Goal: Transaction & Acquisition: Obtain resource

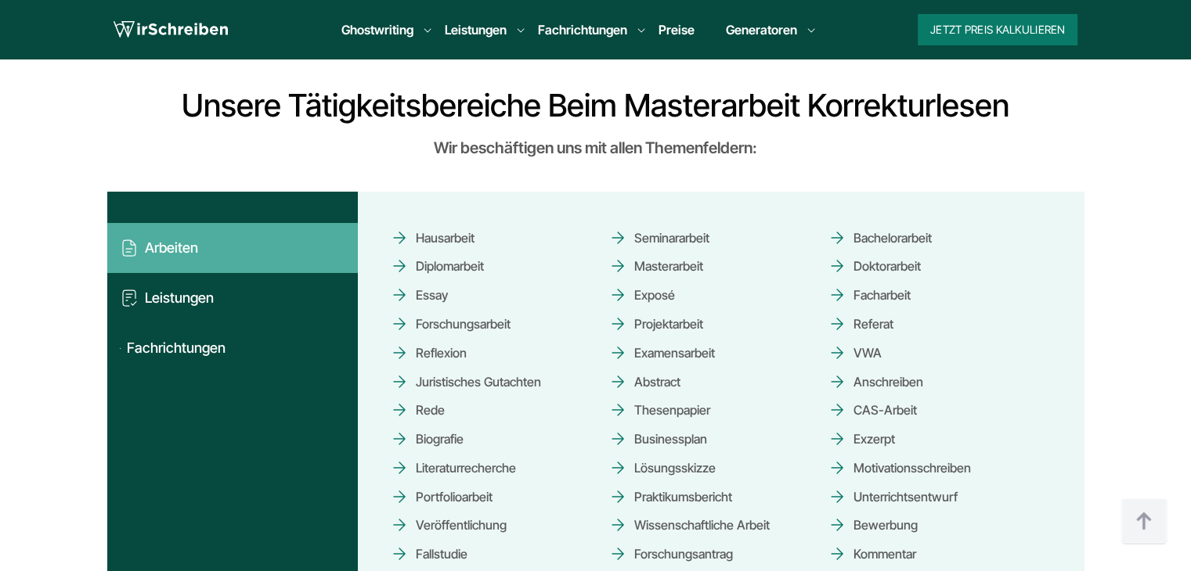
scroll to position [1644, 0]
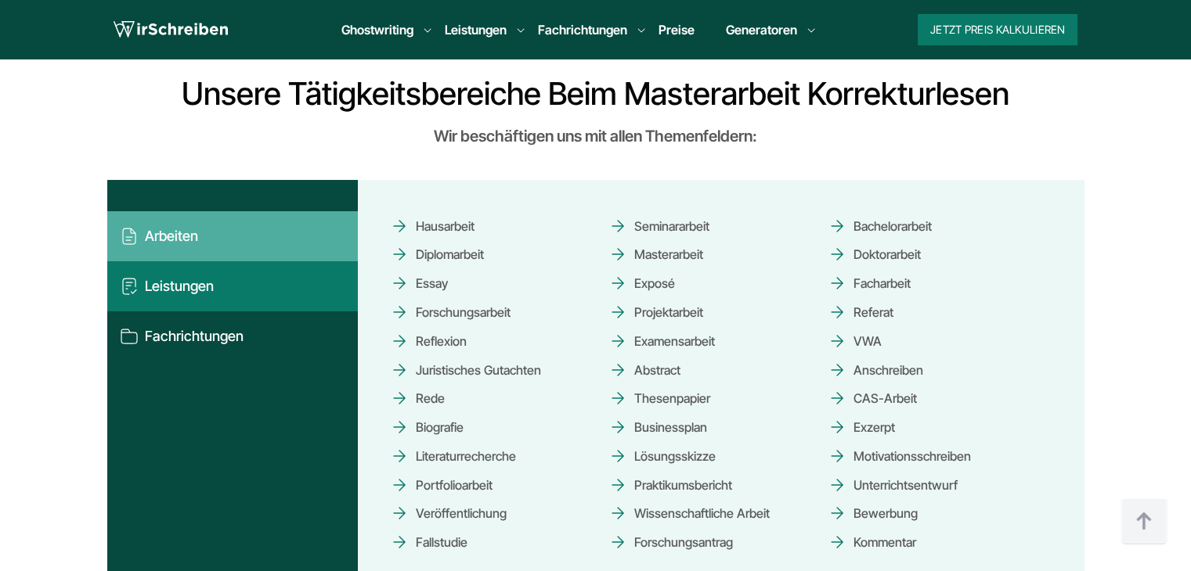
click at [213, 297] on button "Leistungen" at bounding box center [232, 286] width 250 height 50
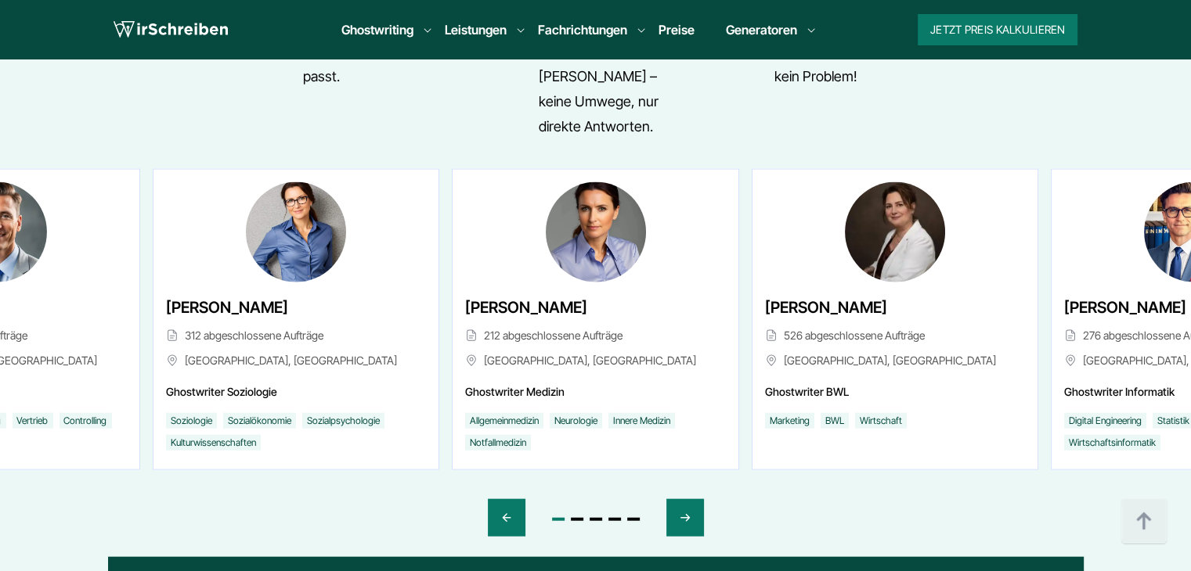
scroll to position [3444, 0]
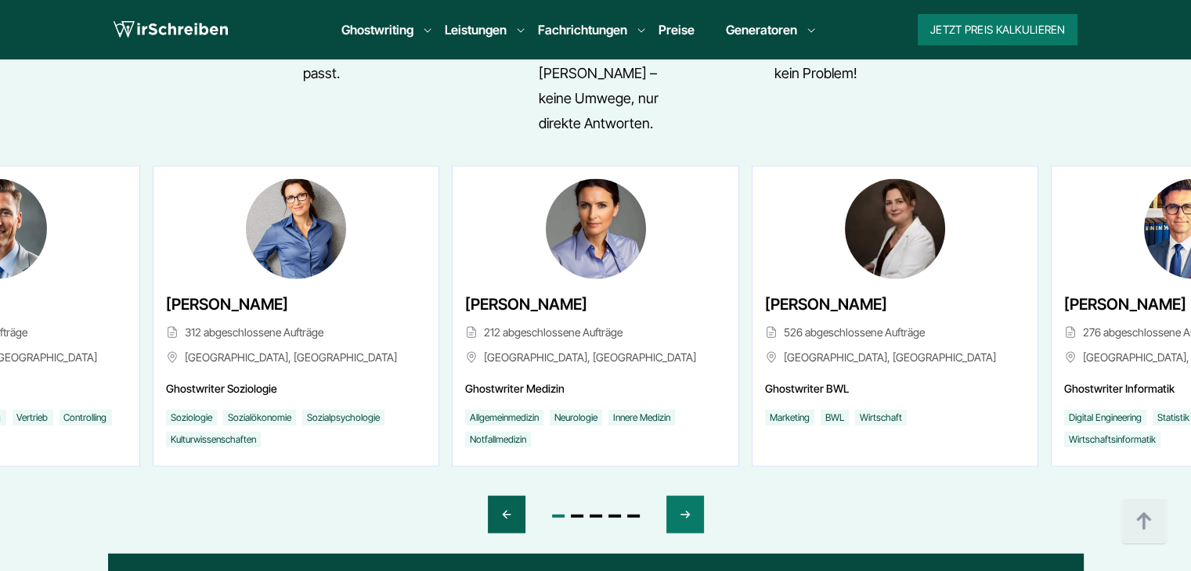
click at [498, 496] on div "Previous slide" at bounding box center [507, 515] width 38 height 38
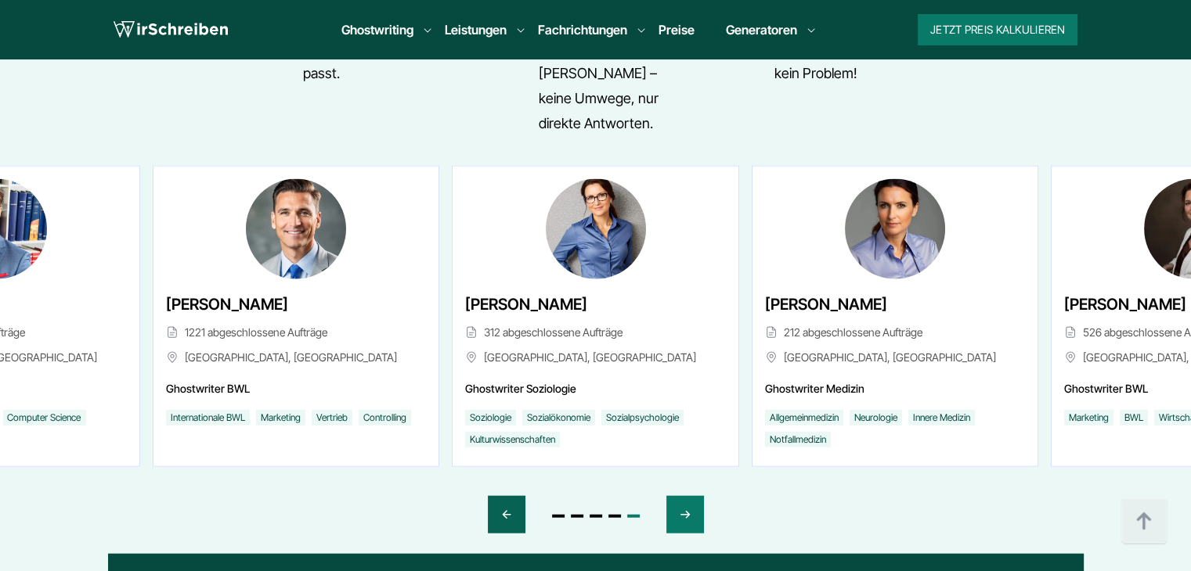
click at [498, 496] on div "Previous slide" at bounding box center [507, 515] width 38 height 38
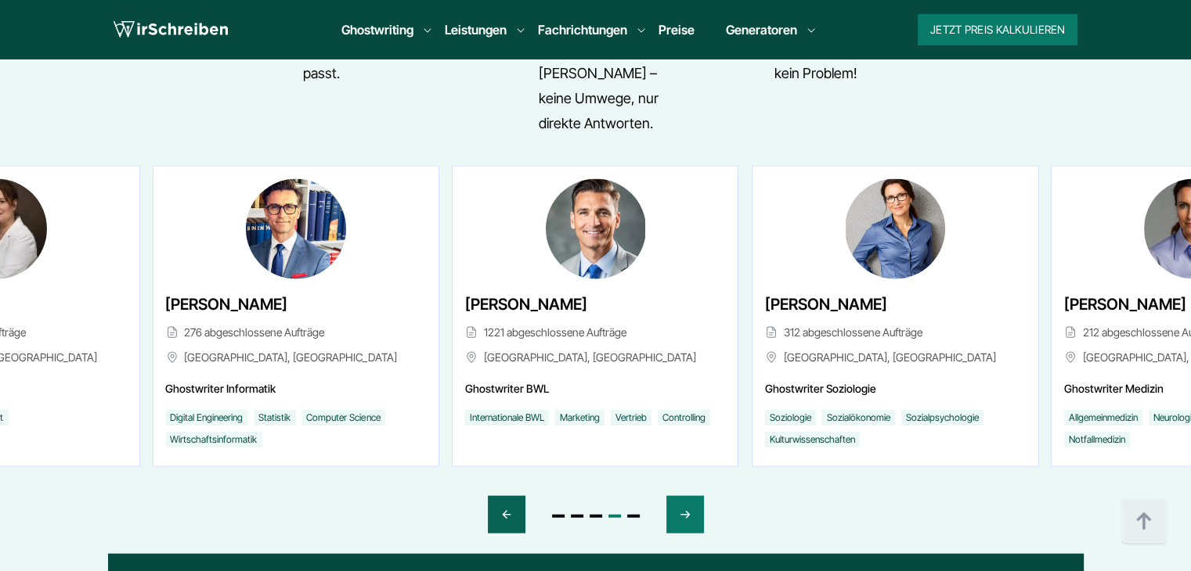
click at [498, 496] on div "Previous slide" at bounding box center [507, 515] width 38 height 38
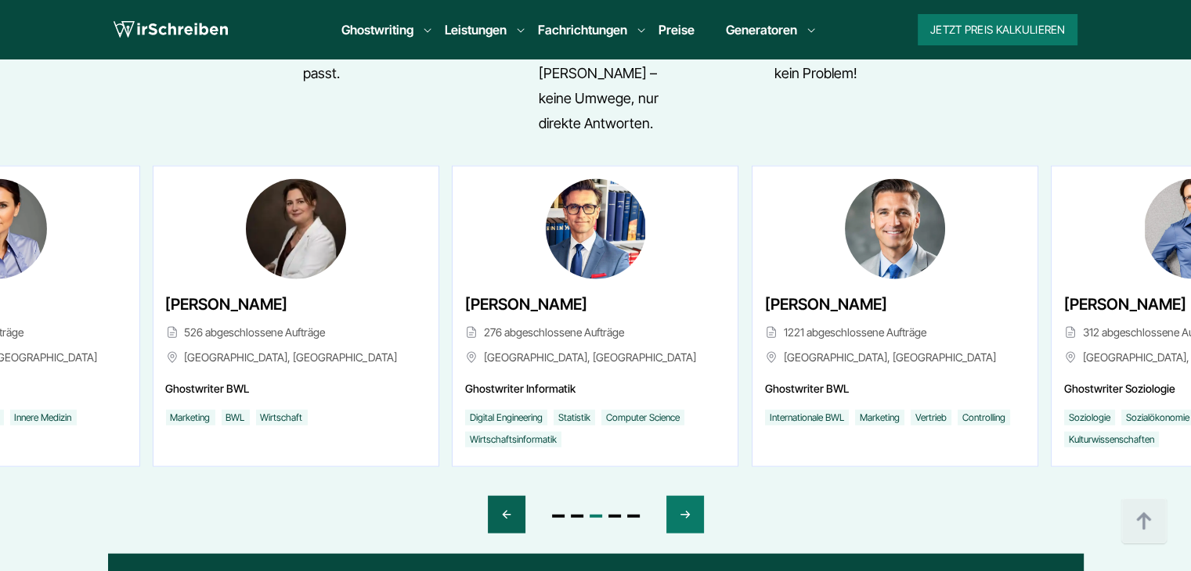
click at [498, 496] on div "Previous slide" at bounding box center [507, 515] width 38 height 38
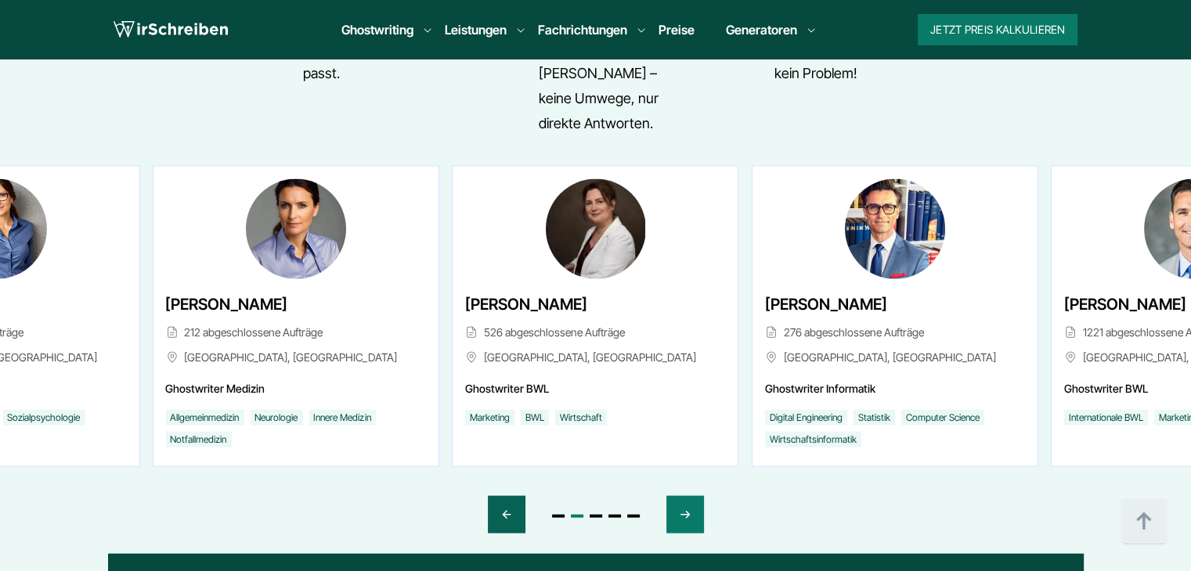
click at [498, 496] on div "Previous slide" at bounding box center [507, 515] width 38 height 38
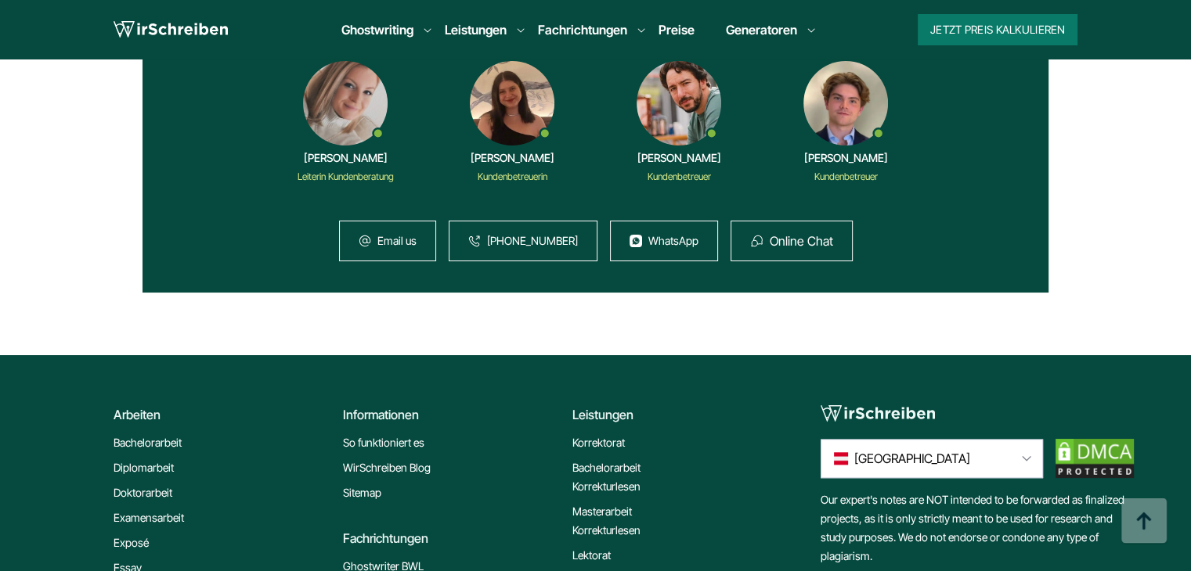
scroll to position [7358, 0]
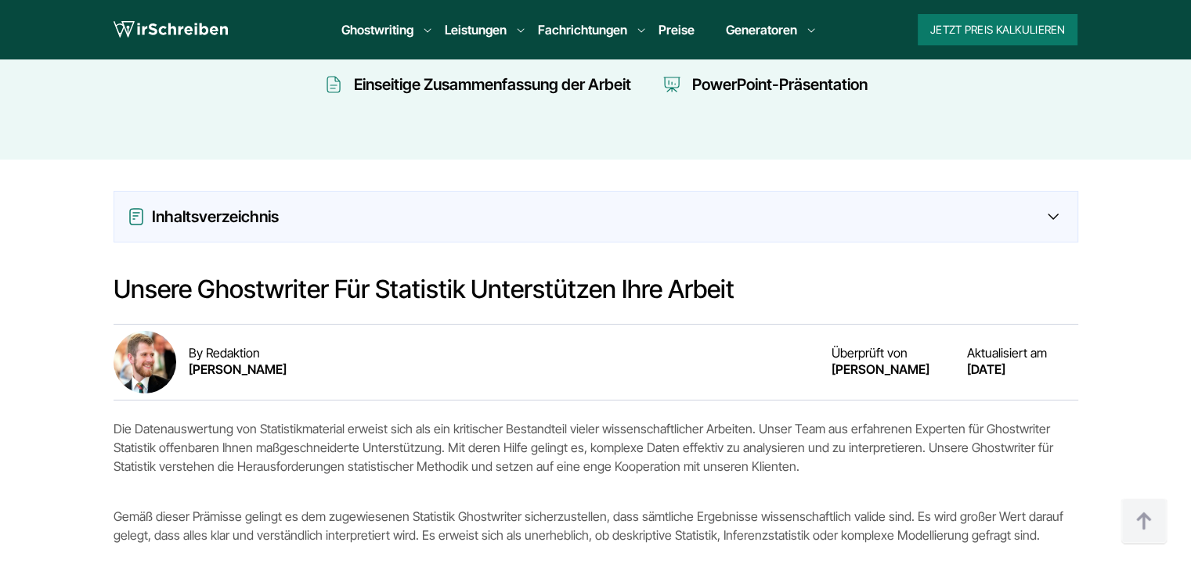
scroll to position [1096, 0]
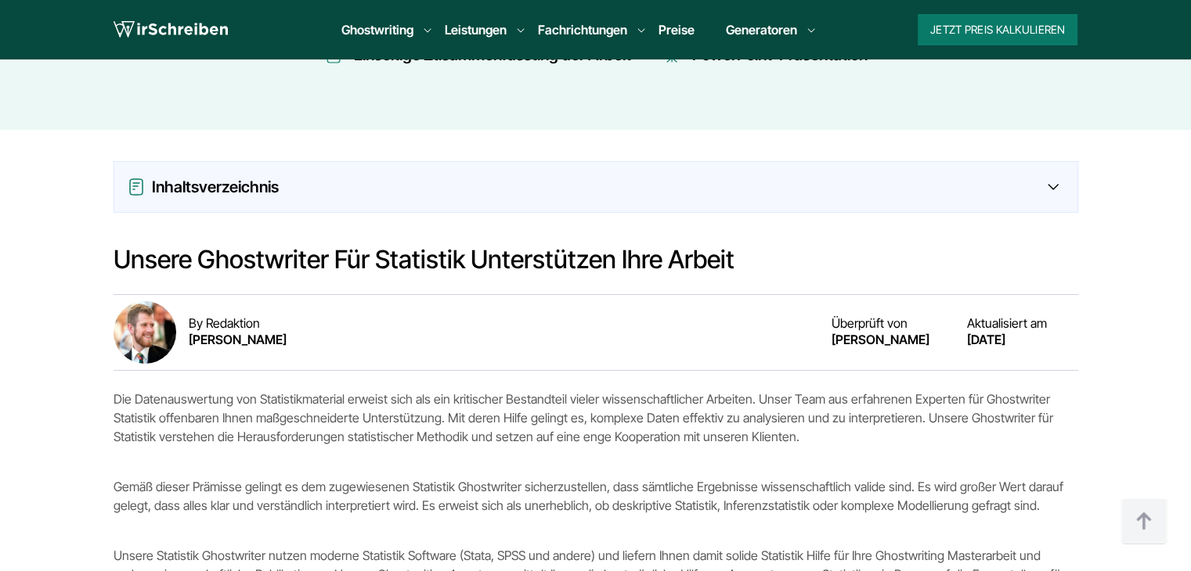
click at [459, 210] on div "Inhaltsverzeichnis" at bounding box center [595, 187] width 963 height 50
click at [1052, 190] on div "Inhaltsverzeichnis" at bounding box center [596, 187] width 938 height 25
click at [1052, 185] on icon at bounding box center [1052, 187] width 11 height 6
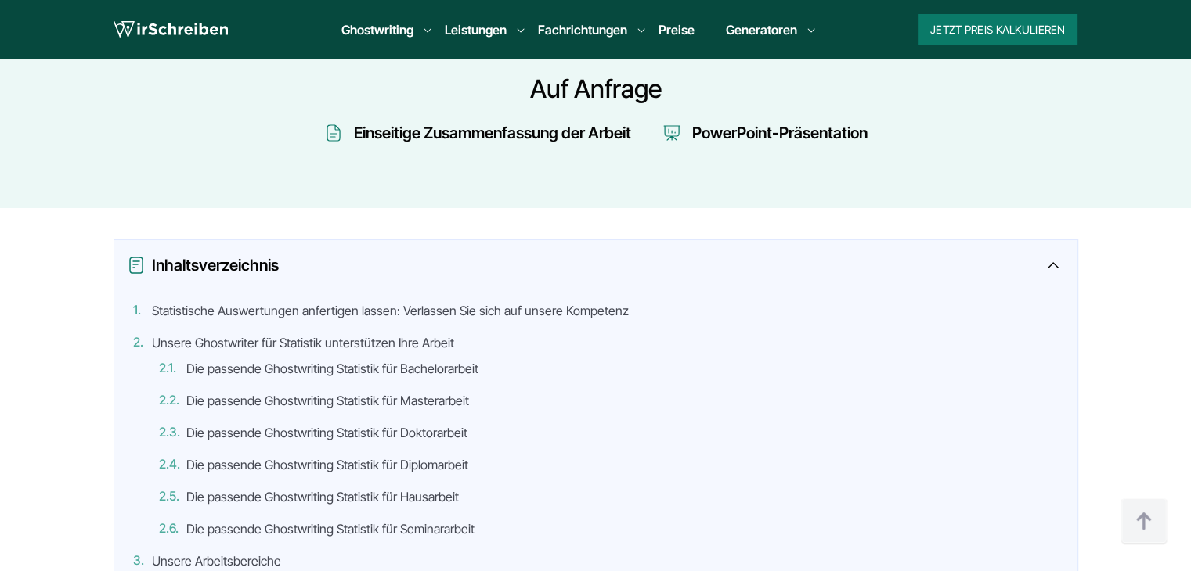
scroll to position [1018, 0]
click at [1047, 265] on div "Inhaltsverzeichnis" at bounding box center [595, 265] width 963 height 50
click at [1047, 265] on icon at bounding box center [1052, 265] width 11 height 6
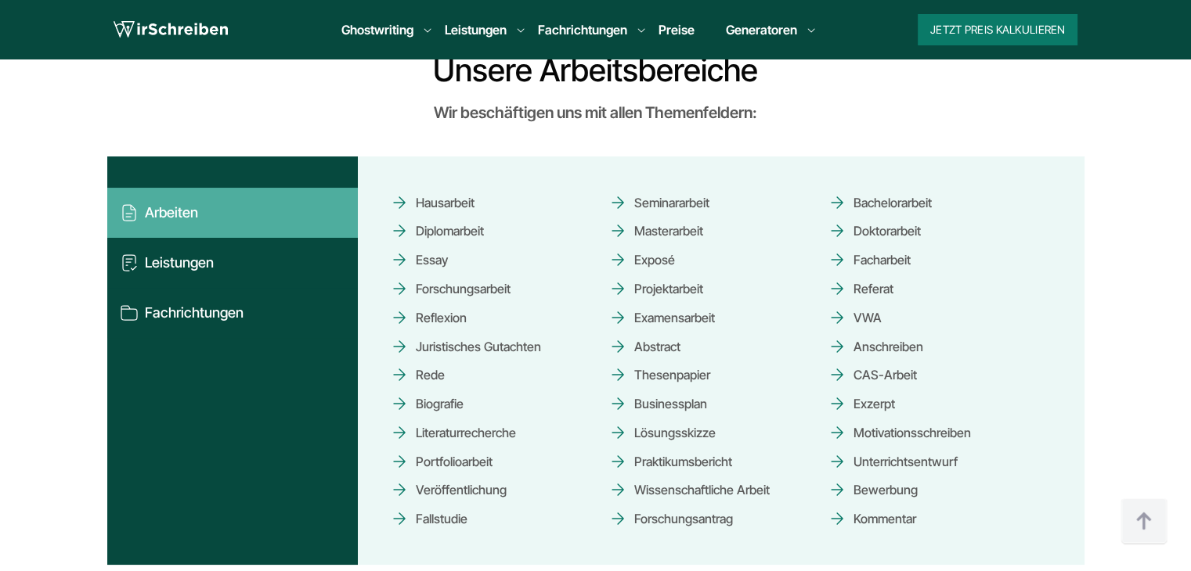
scroll to position [2740, 0]
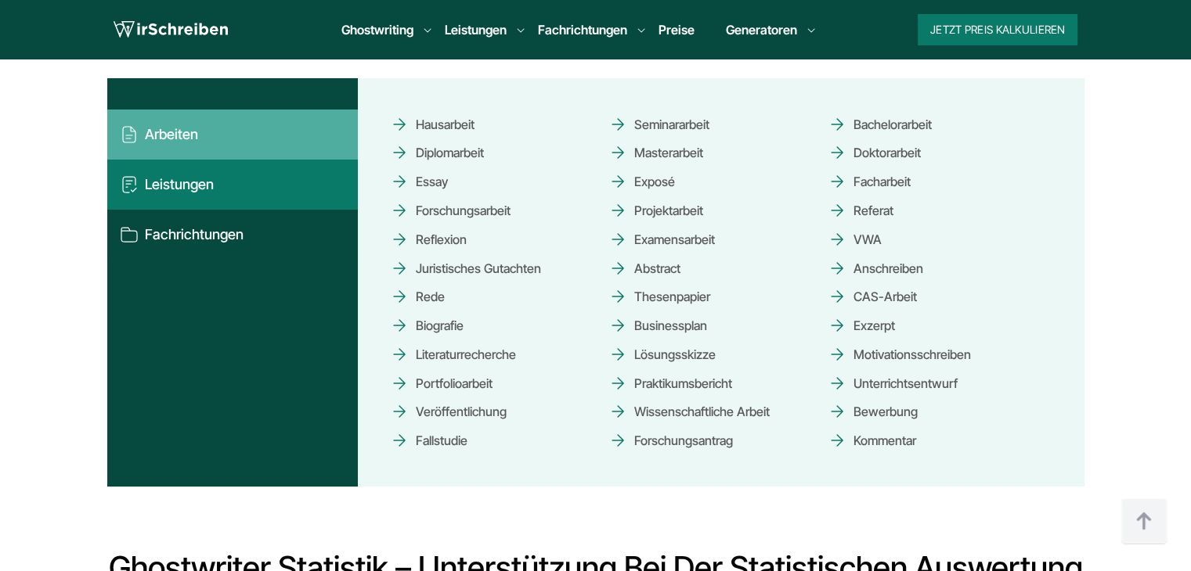
click at [252, 186] on button "Leistungen" at bounding box center [232, 185] width 250 height 50
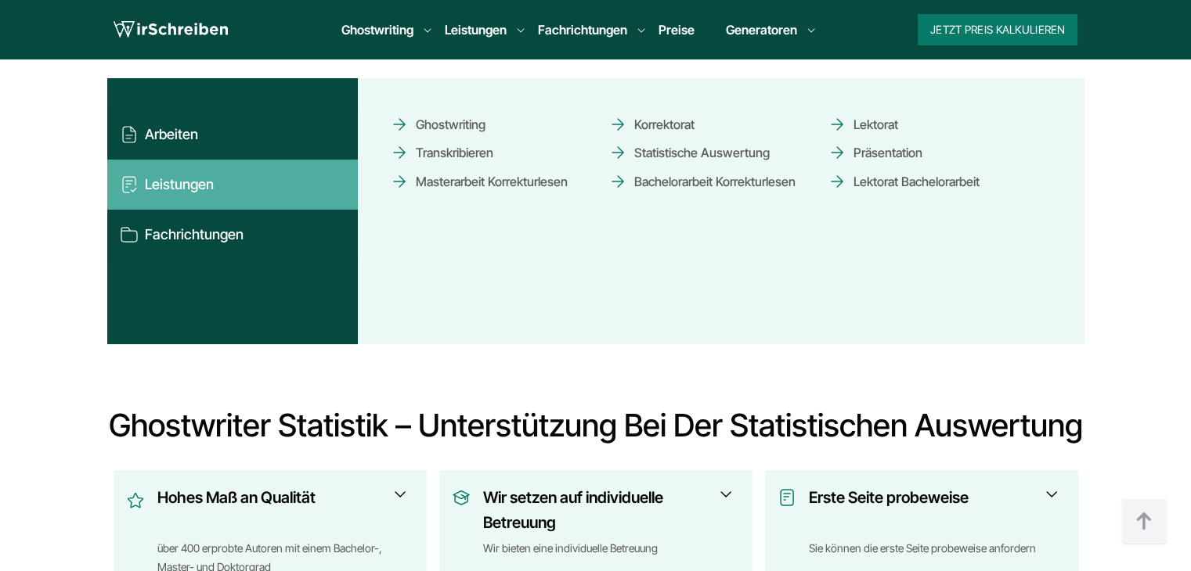
click at [488, 173] on link "Masterarbeit Korrekturlesen" at bounding box center [479, 181] width 178 height 27
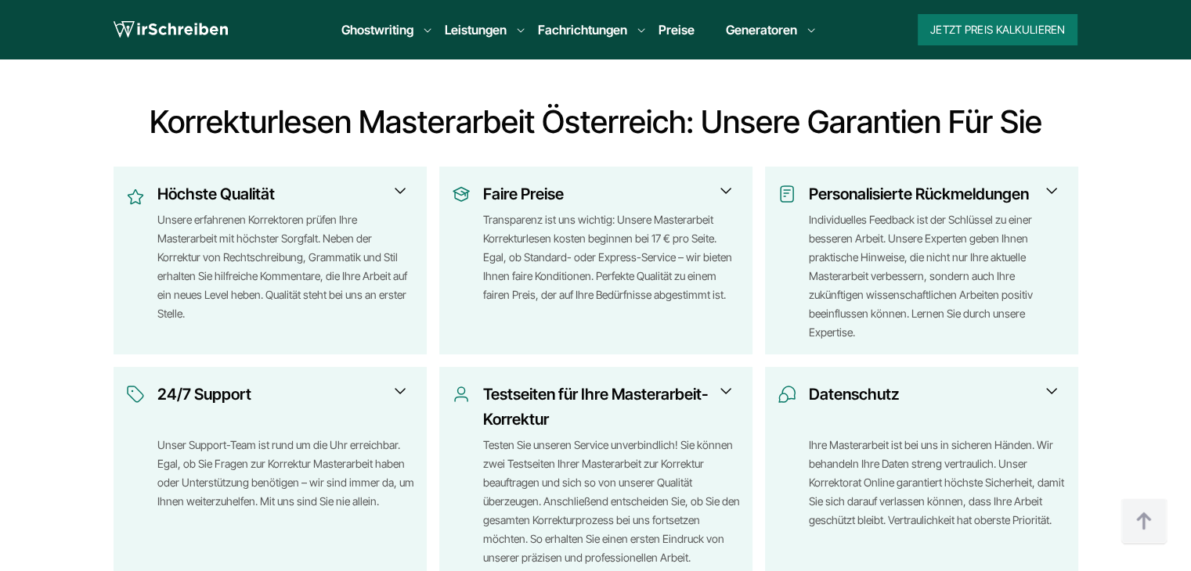
scroll to position [2818, 0]
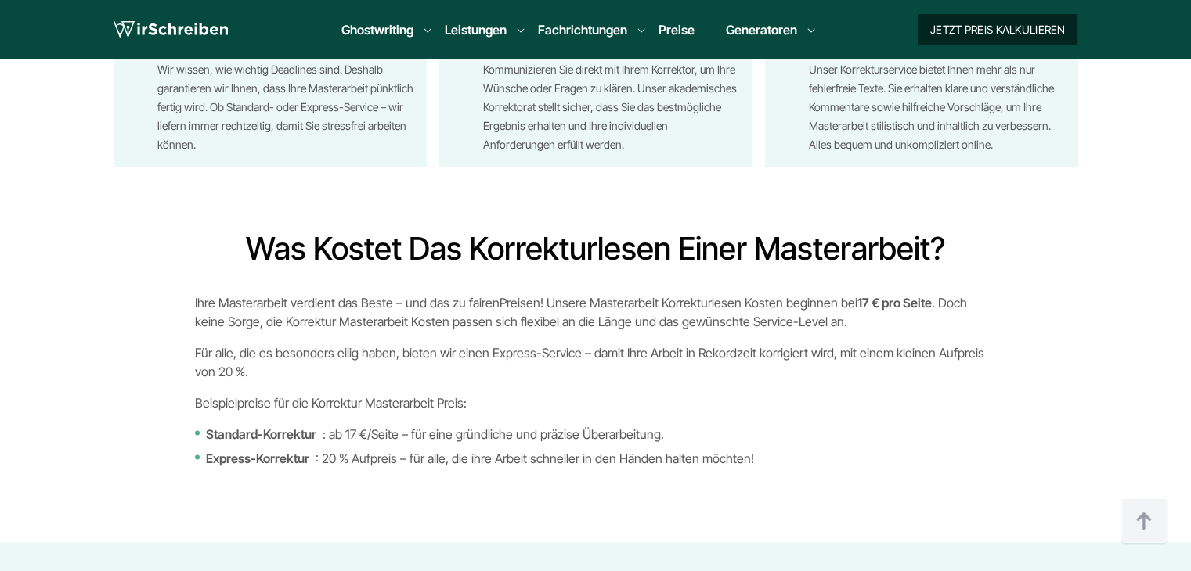
click at [980, 36] on button "Jetzt Preis kalkulieren" at bounding box center [997, 29] width 160 height 31
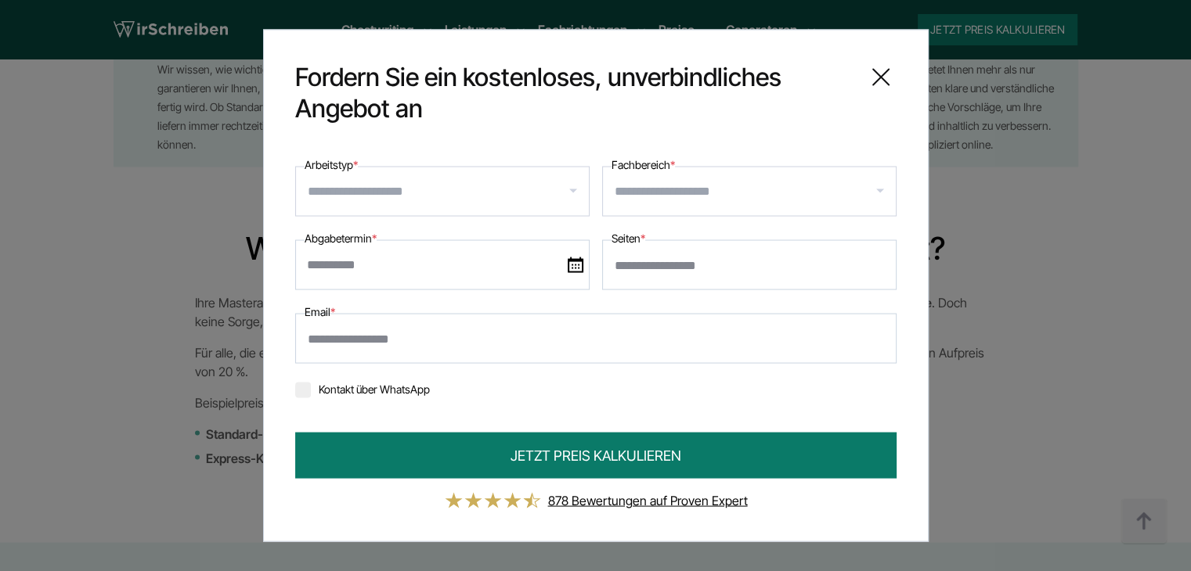
click at [480, 182] on input "Arbeitstyp *" at bounding box center [448, 191] width 281 height 25
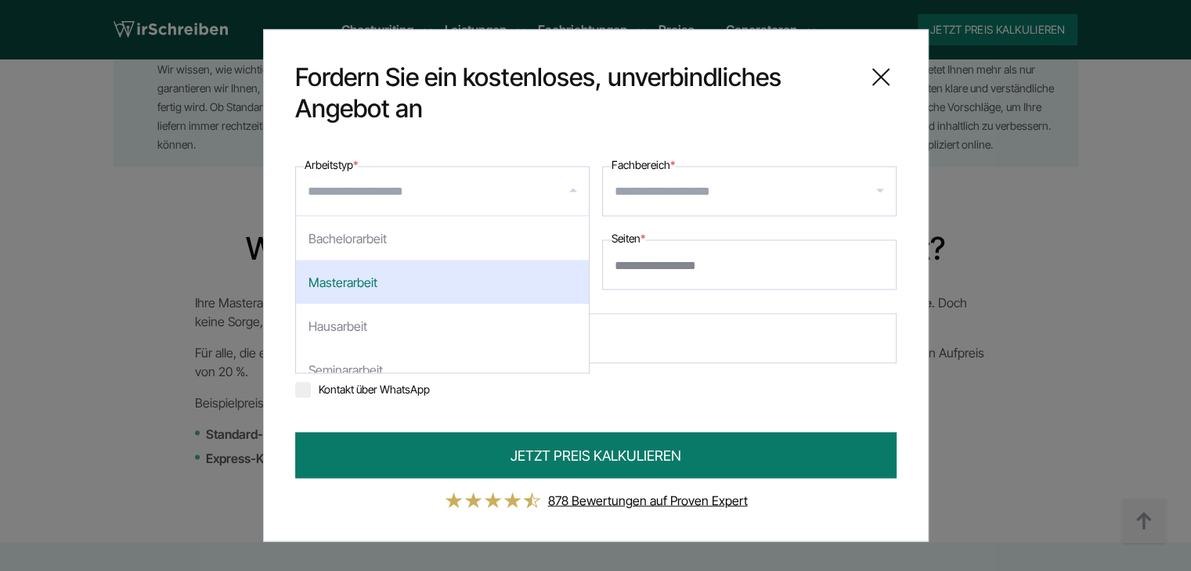
click at [426, 272] on div "Masterarbeit" at bounding box center [442, 283] width 293 height 44
select select "**"
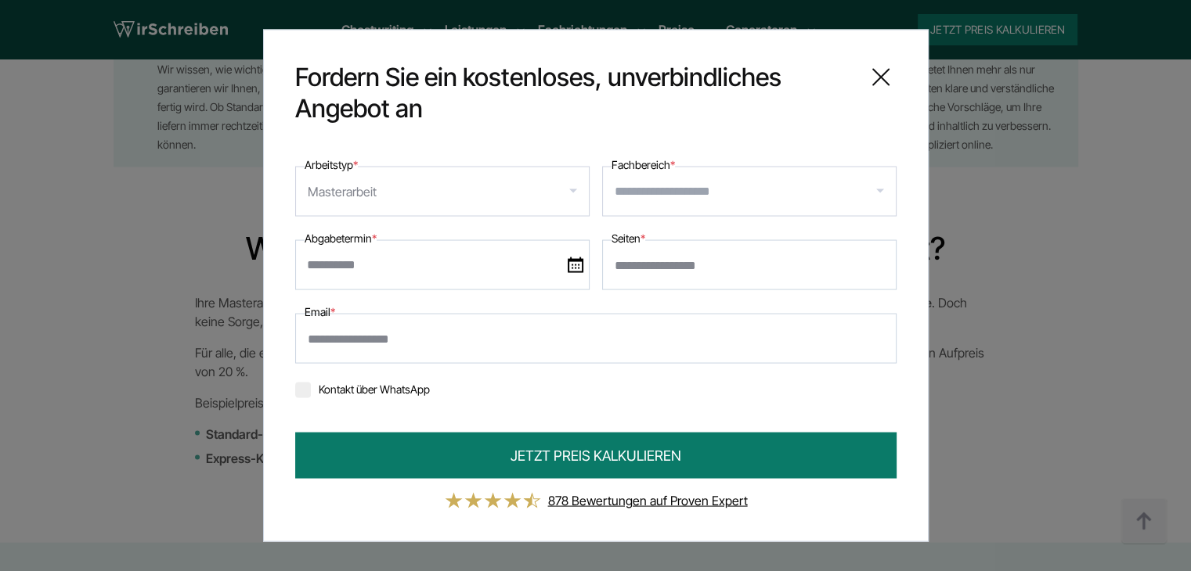
click at [654, 202] on input "Fachbereich *" at bounding box center [754, 191] width 281 height 25
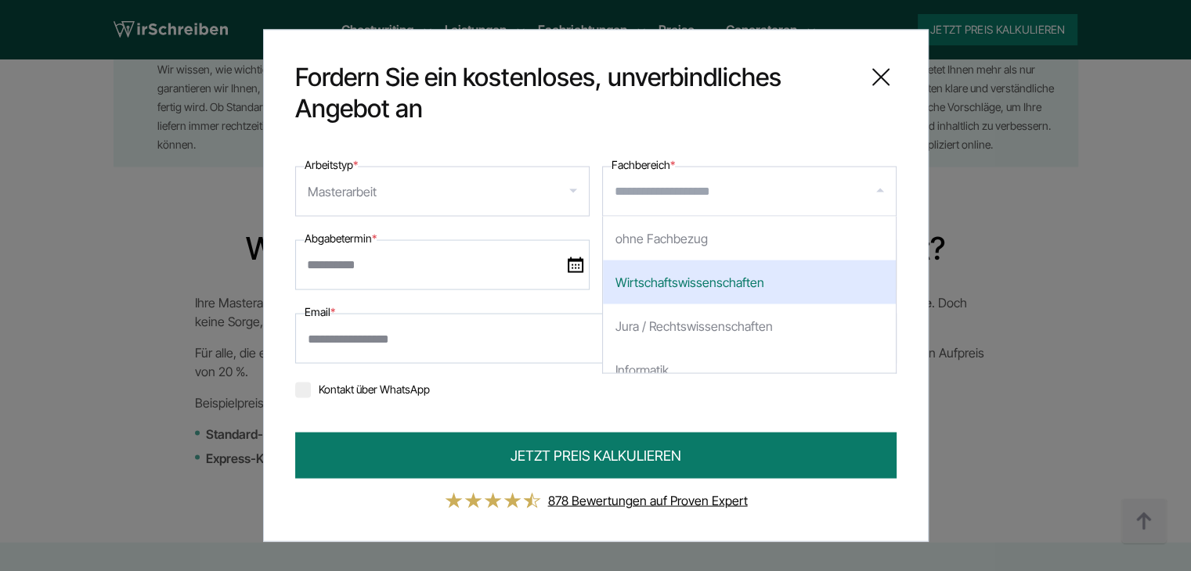
click at [742, 289] on div "Wirtschaftswissenschaften" at bounding box center [749, 283] width 293 height 44
select select "*"
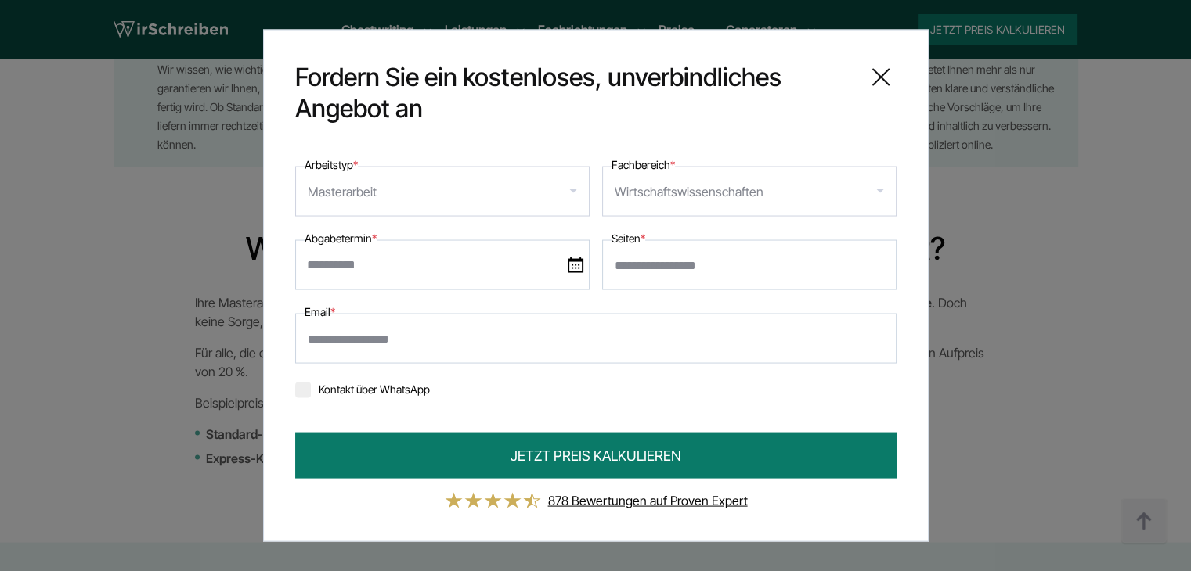
click at [448, 278] on input "text" at bounding box center [442, 265] width 294 height 50
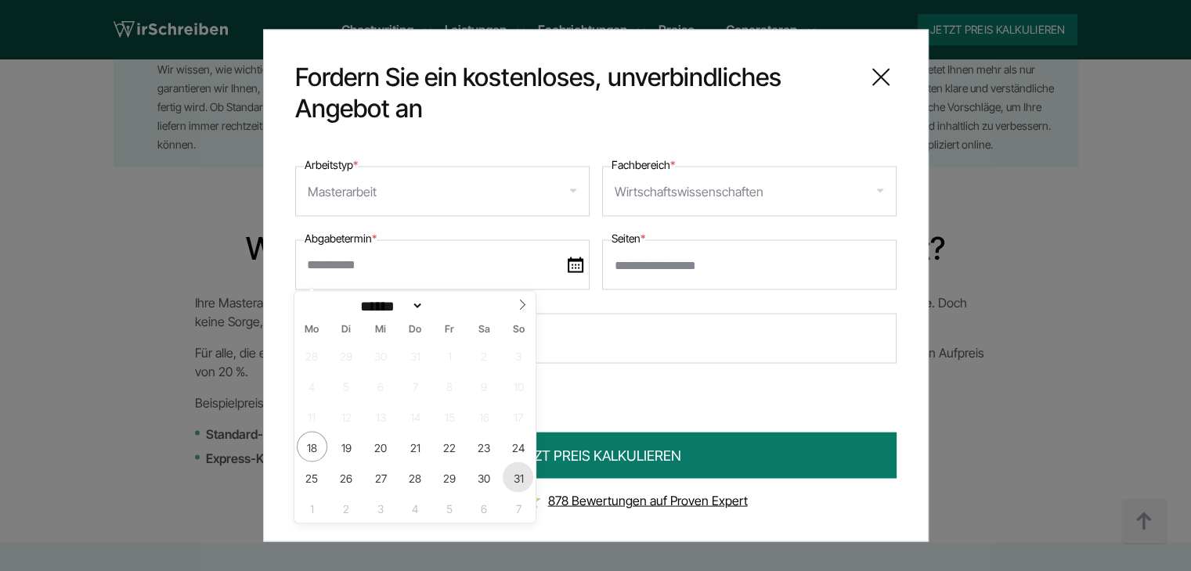
click at [522, 478] on span "31" at bounding box center [518, 477] width 31 height 31
type input "**********"
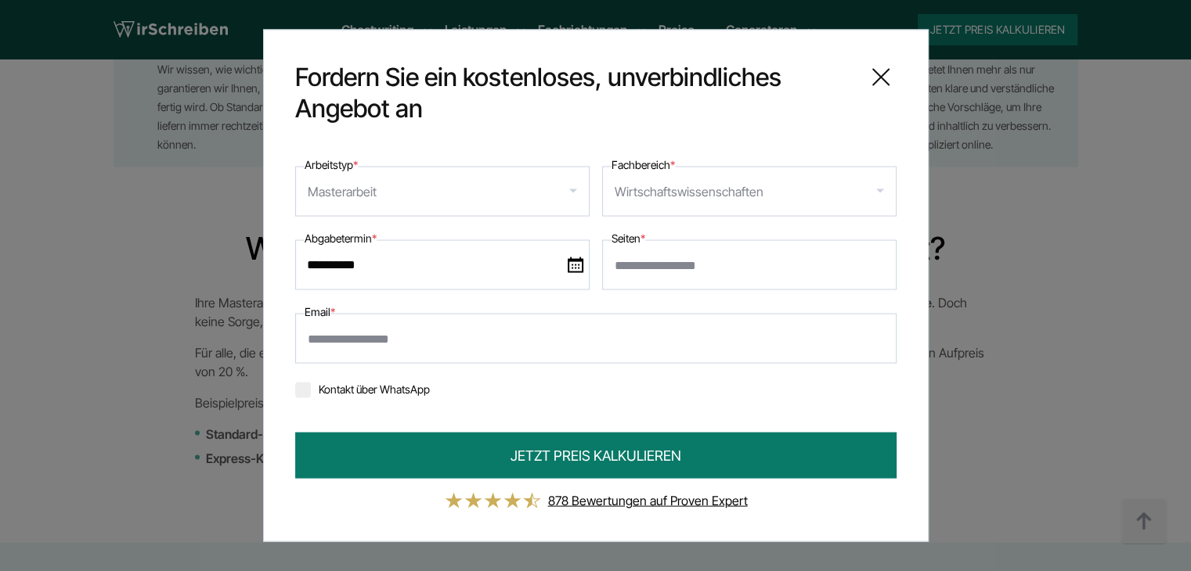
click at [647, 272] on input "Seiten *" at bounding box center [749, 265] width 294 height 50
type input "*****"
click at [763, 293] on div "**********" at bounding box center [595, 279] width 601 height 246
click at [359, 339] on input "Email *" at bounding box center [595, 339] width 601 height 50
type input "**********"
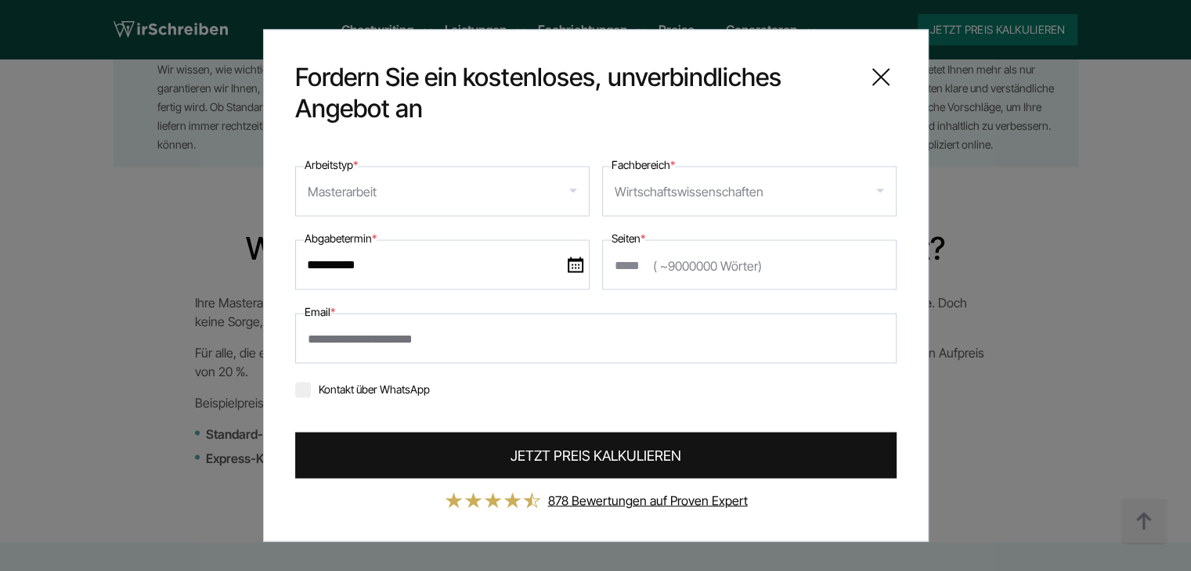
click at [566, 459] on span "JETZT PREIS KALKULIEREN" at bounding box center [595, 455] width 171 height 21
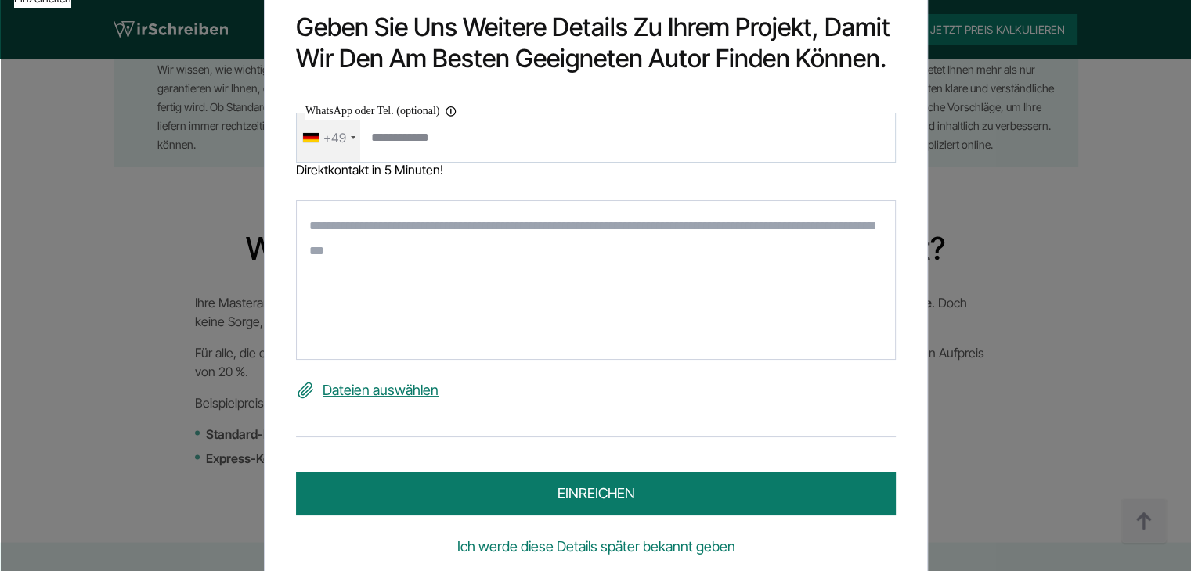
click at [494, 550] on link "Ich werde diese Details später bekannt geben" at bounding box center [596, 547] width 600 height 25
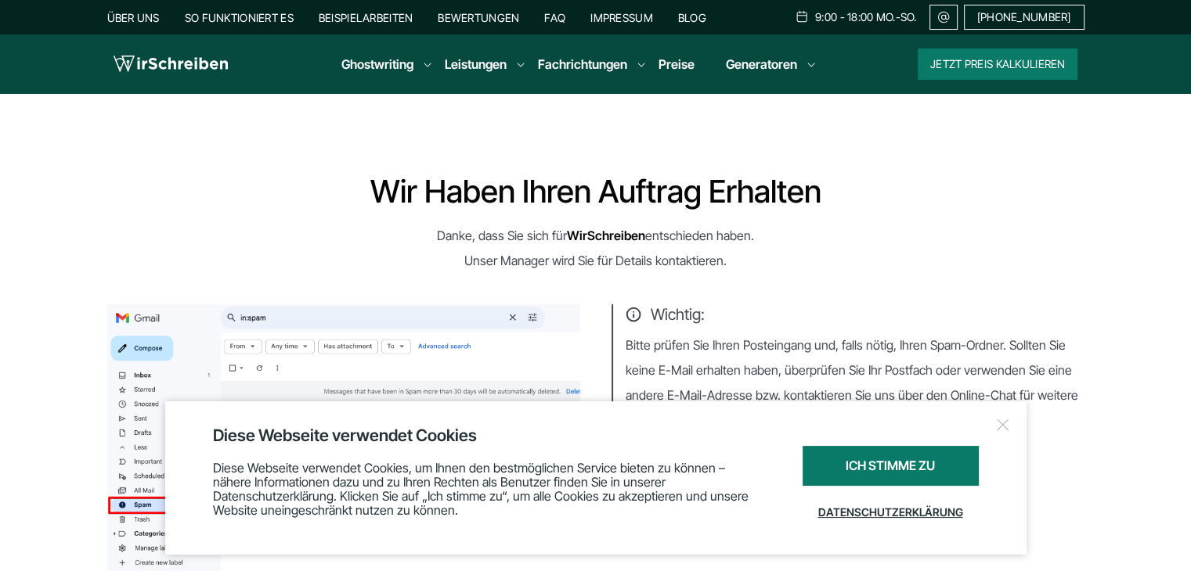
click at [1004, 421] on div at bounding box center [1003, 425] width 16 height 16
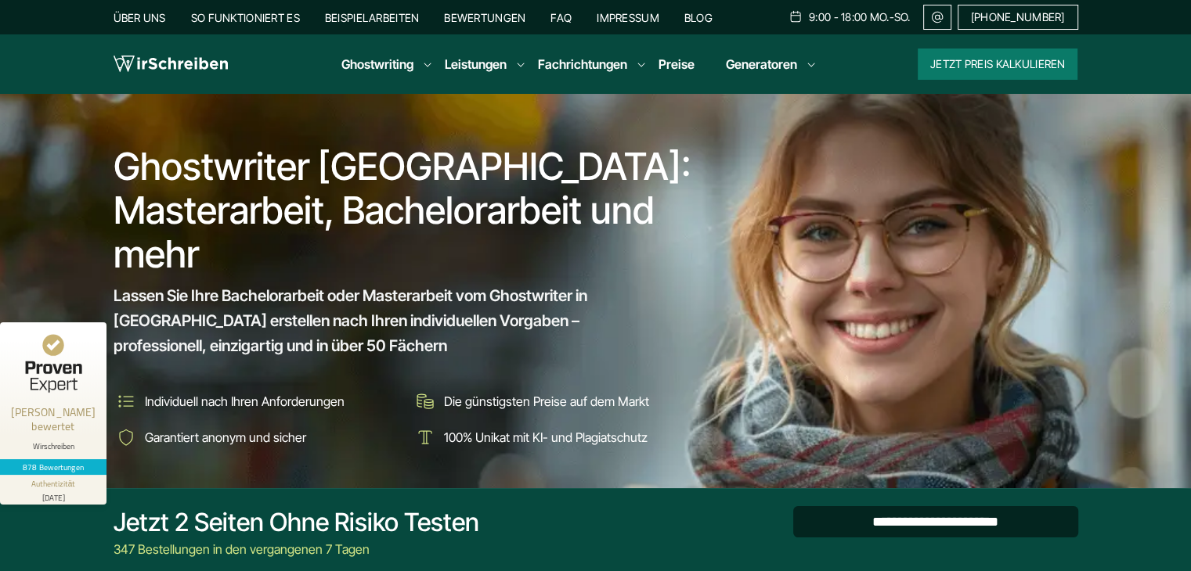
click at [858, 516] on input "**********" at bounding box center [935, 521] width 285 height 31
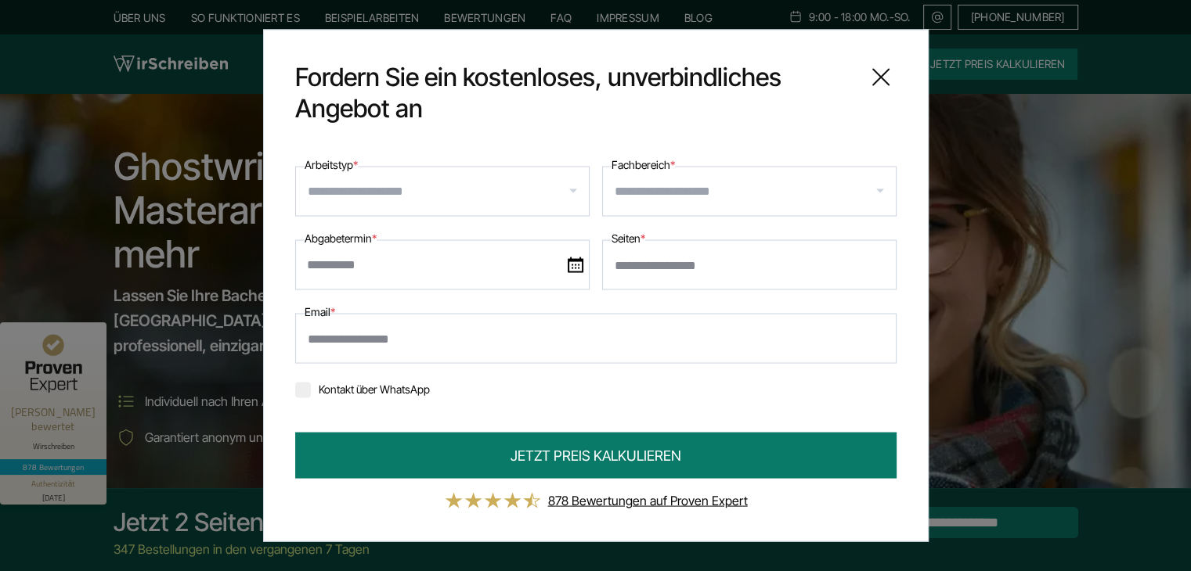
click at [877, 77] on icon at bounding box center [880, 77] width 31 height 31
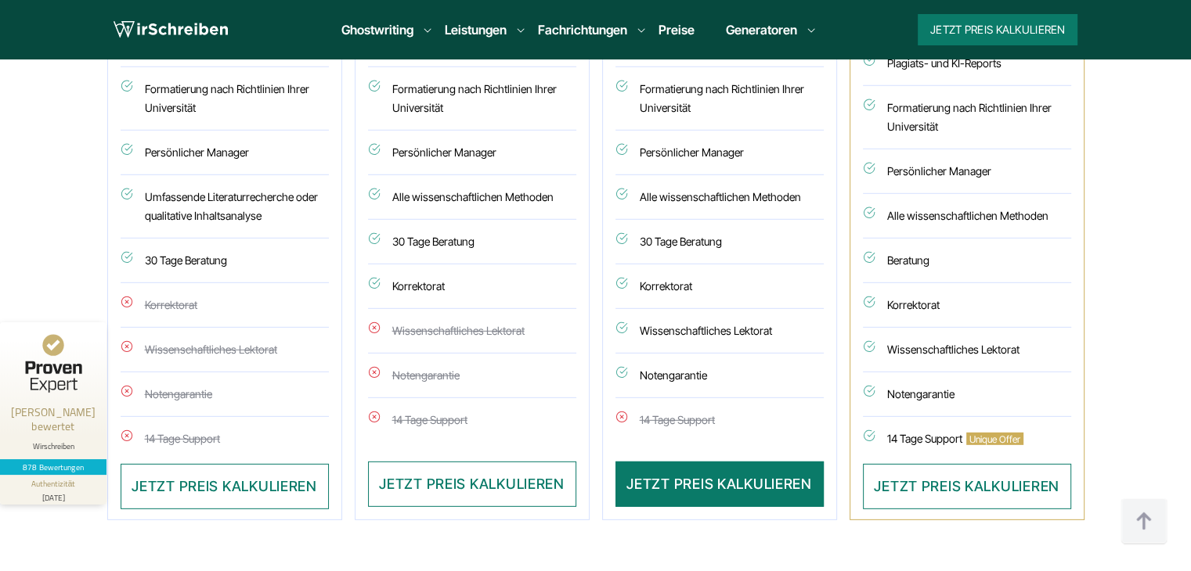
scroll to position [4536, 0]
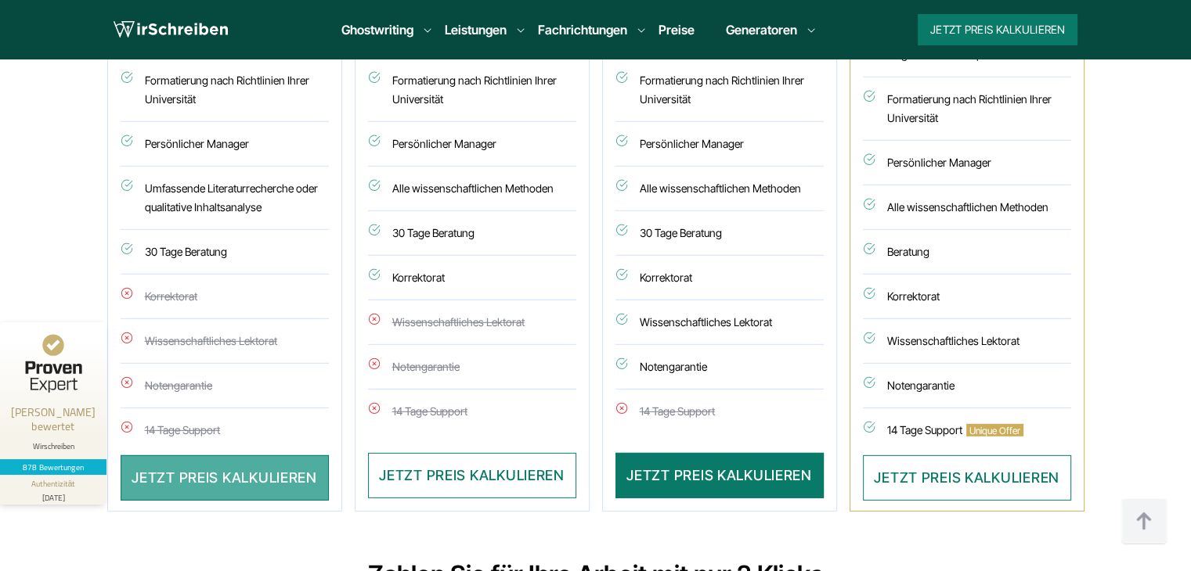
click at [260, 456] on button "JETZT PREIS KALKULIEREN" at bounding box center [225, 478] width 208 height 45
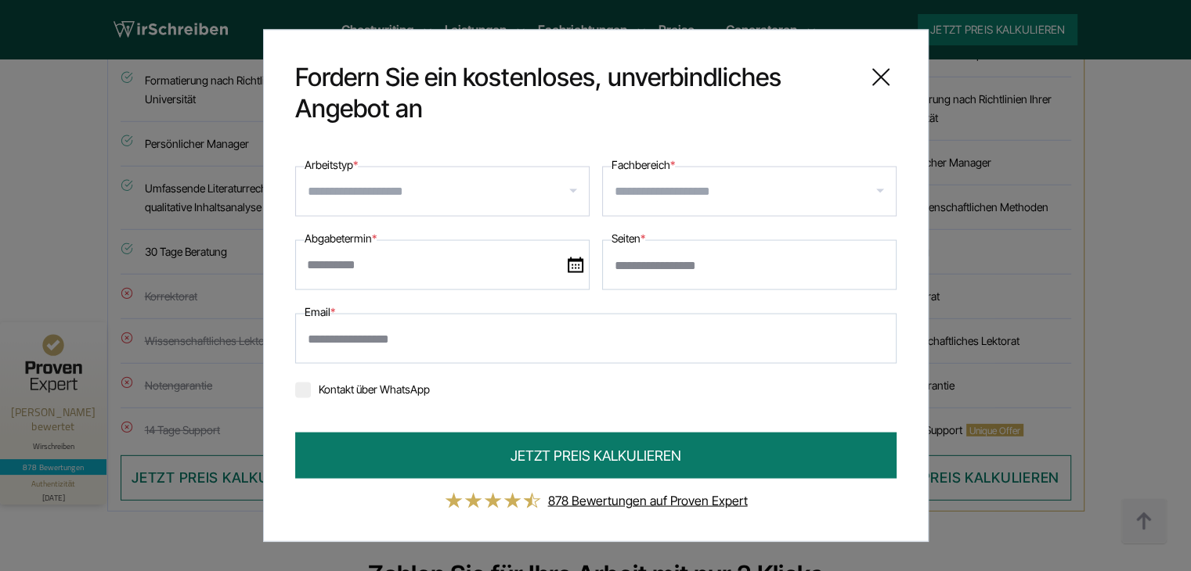
click at [872, 73] on icon at bounding box center [880, 77] width 31 height 31
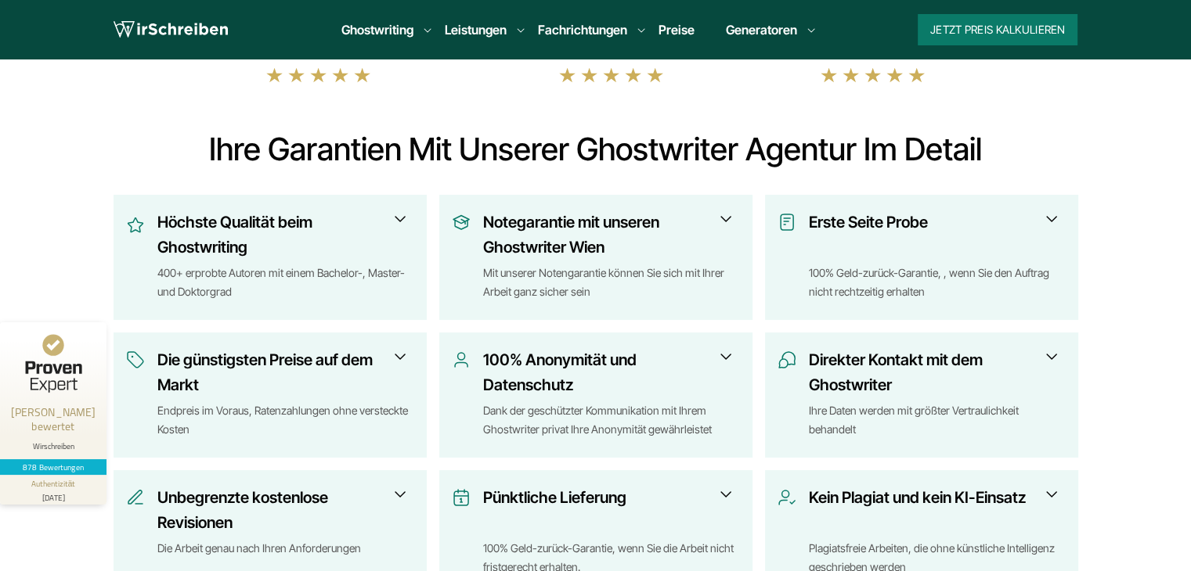
scroll to position [0, 0]
